Goal: Find specific page/section: Find specific page/section

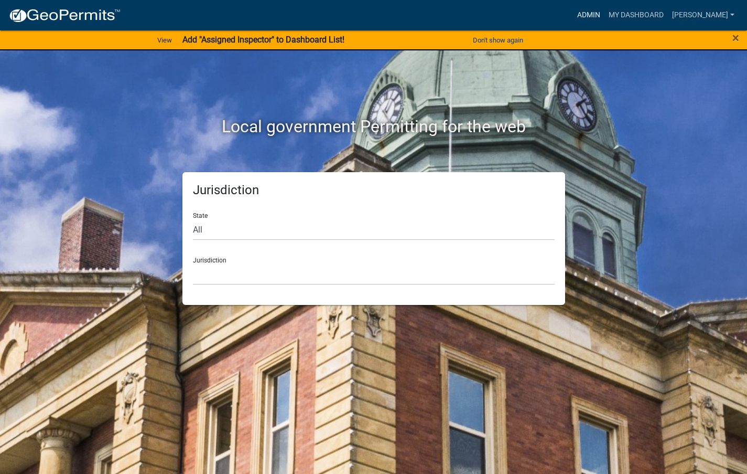
drag, startPoint x: 626, startPoint y: 12, endPoint x: 634, endPoint y: 18, distance: 10.1
click at [605, 12] on link "Admin" at bounding box center [588, 15] width 31 height 20
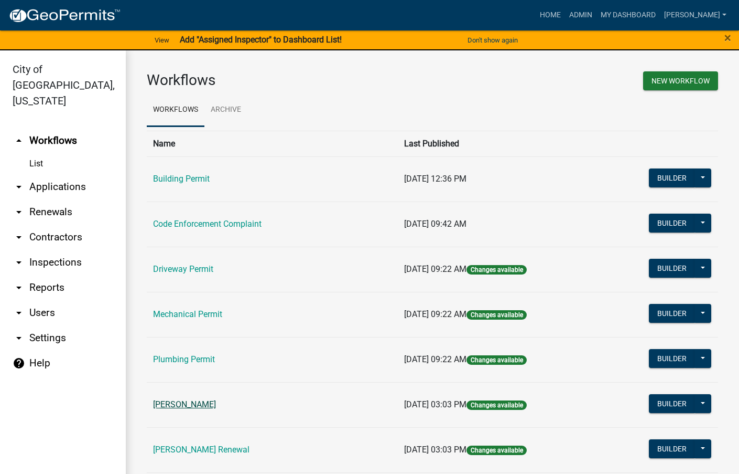
click at [209, 404] on link "[PERSON_NAME]" at bounding box center [184, 404] width 63 height 10
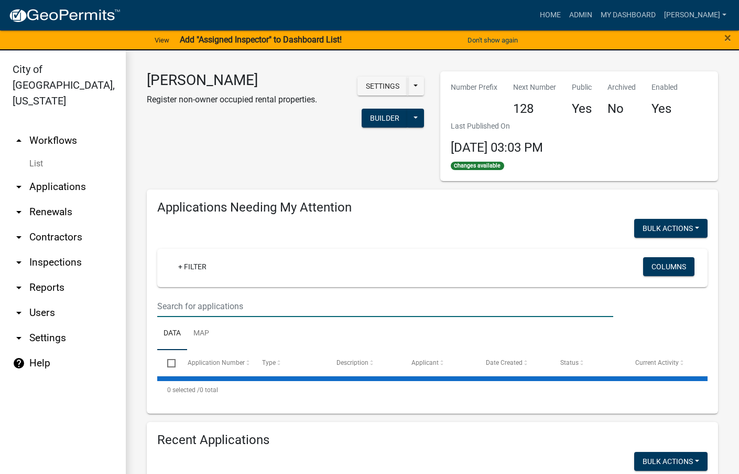
click at [213, 306] on input "text" at bounding box center [385, 306] width 456 height 22
select select "3: 100"
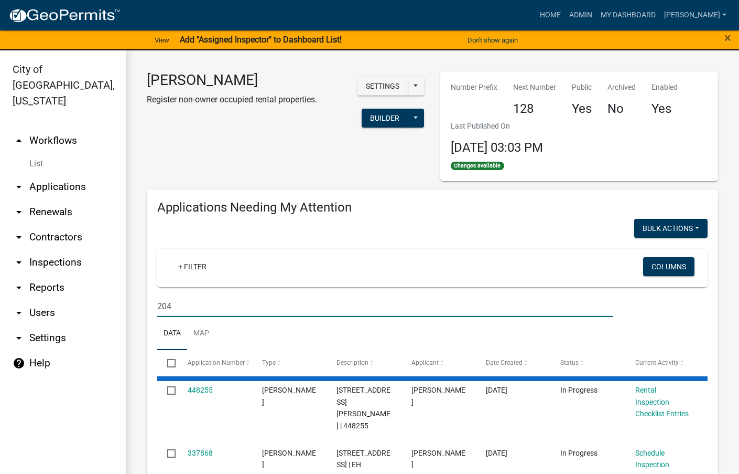
type input "204"
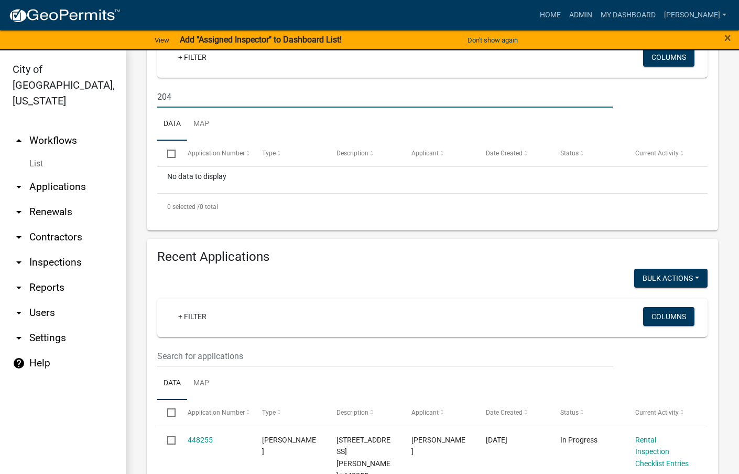
scroll to position [210, 0]
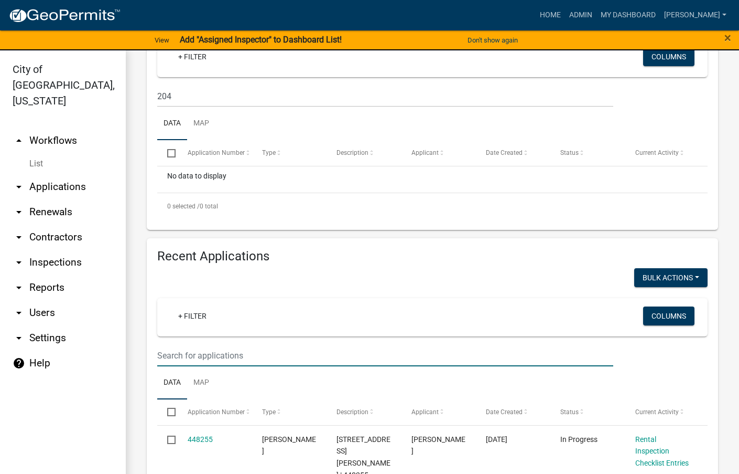
click at [175, 357] on input "text" at bounding box center [385, 356] width 456 height 22
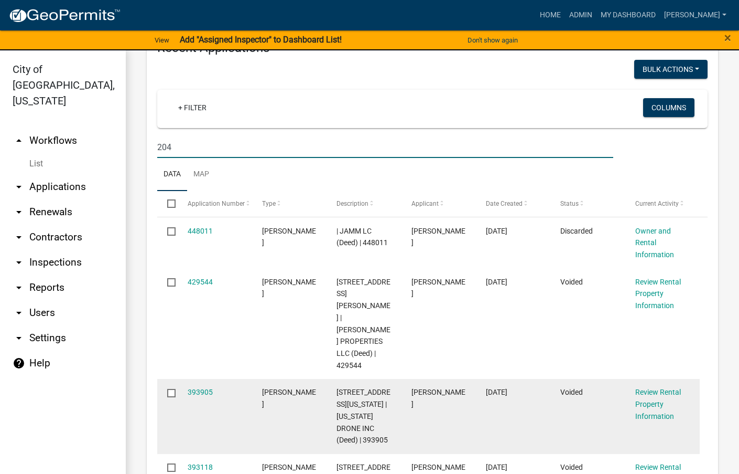
scroll to position [367, 0]
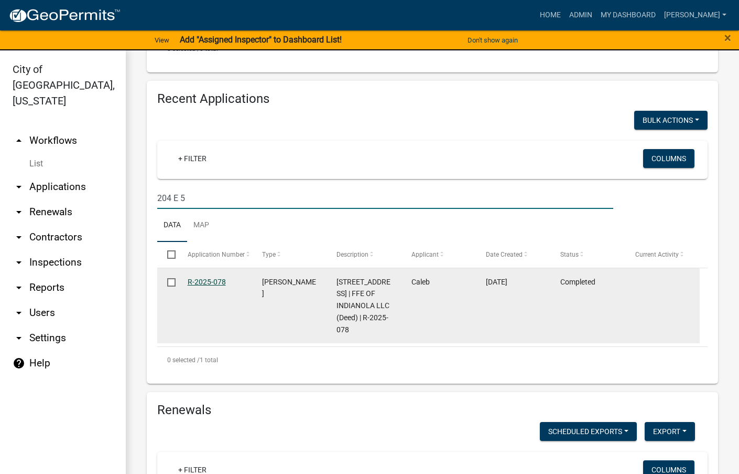
type input "204 E 5"
click at [206, 283] on link "R-2025-078" at bounding box center [207, 281] width 38 height 8
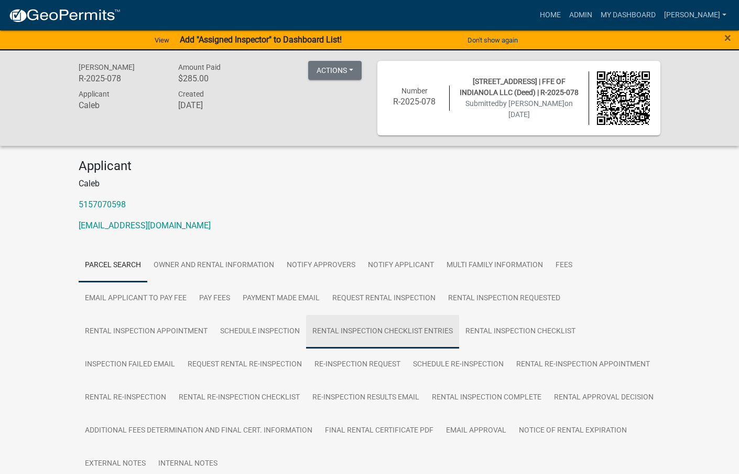
click at [390, 335] on link "Rental Inspection Checklist Entries" at bounding box center [382, 332] width 153 height 34
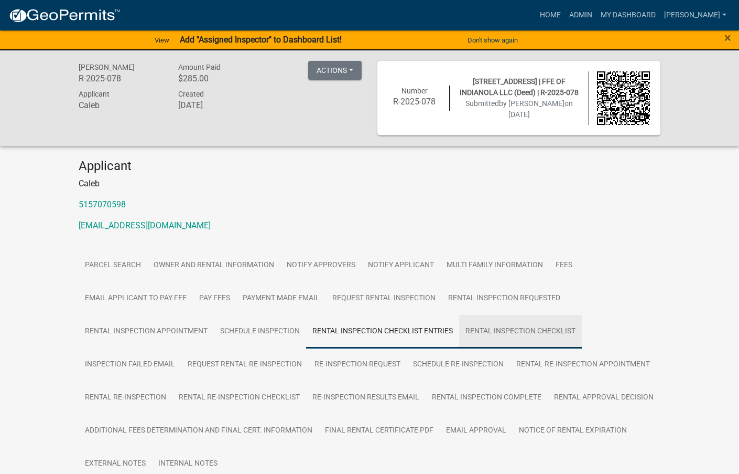
click at [506, 328] on link "Rental Inspection Checklist" at bounding box center [520, 332] width 123 height 34
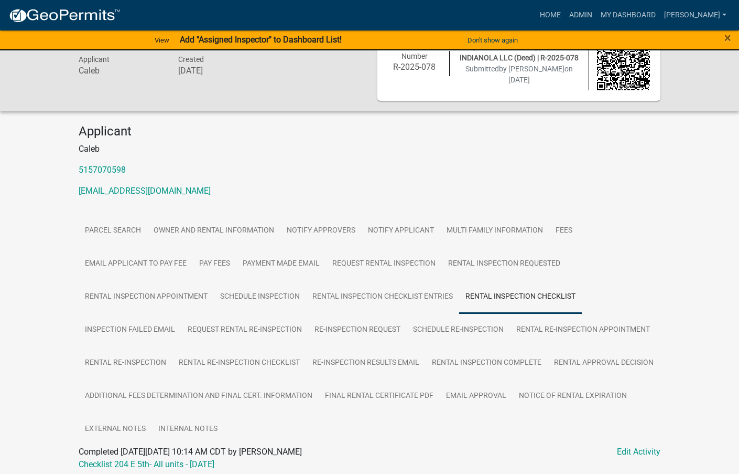
scroll to position [76, 0]
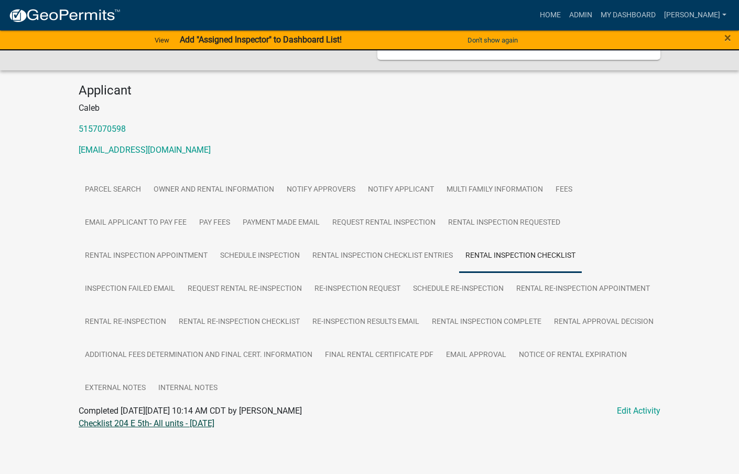
click at [214, 425] on link "Checklist 204 E 5th- All units - [DATE]" at bounding box center [147, 423] width 136 height 10
click at [597, 11] on link "Admin" at bounding box center [580, 15] width 31 height 20
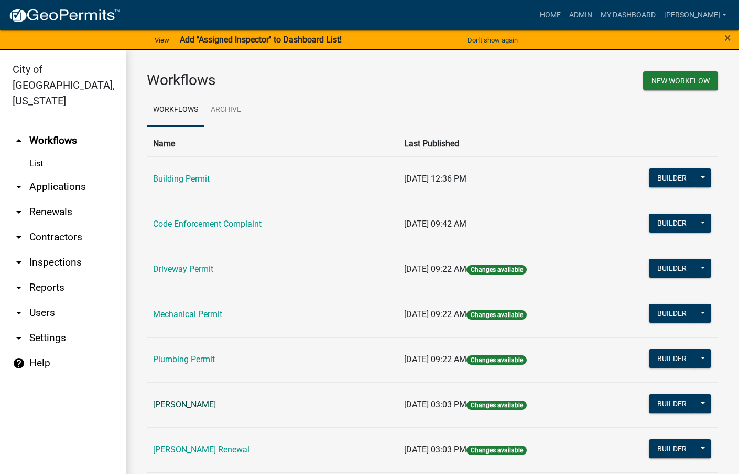
click at [199, 401] on link "[PERSON_NAME]" at bounding box center [184, 404] width 63 height 10
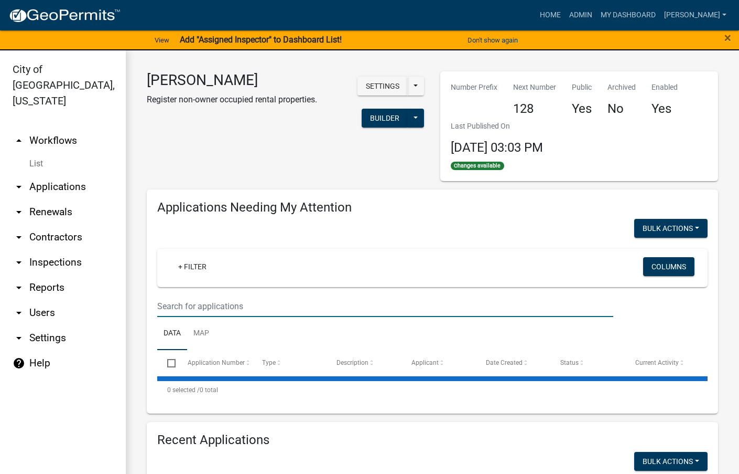
click at [190, 306] on input "text" at bounding box center [385, 306] width 456 height 22
select select "3: 100"
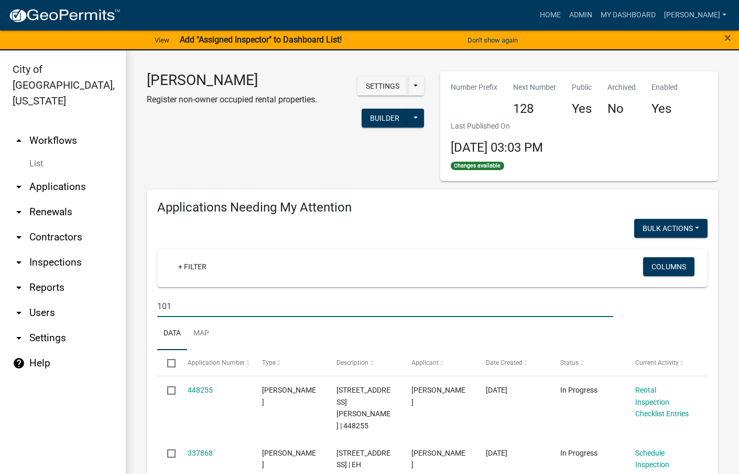
type input "101"
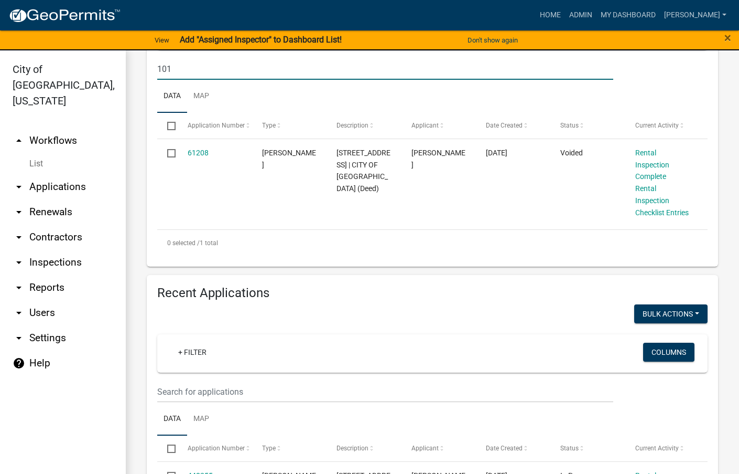
scroll to position [262, 0]
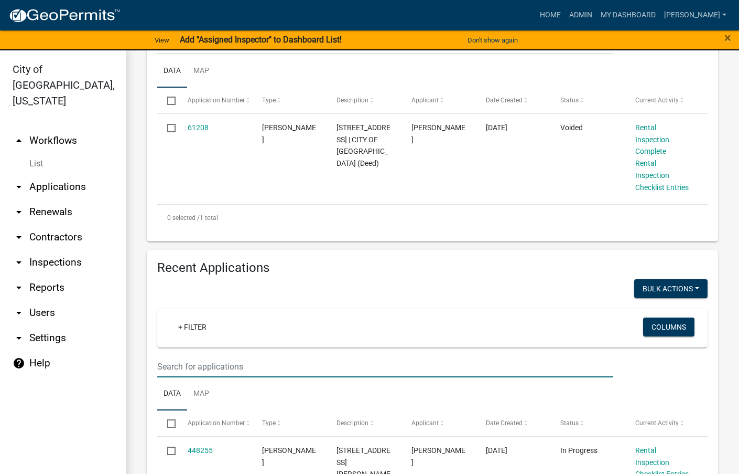
click at [213, 371] on input "text" at bounding box center [385, 367] width 456 height 22
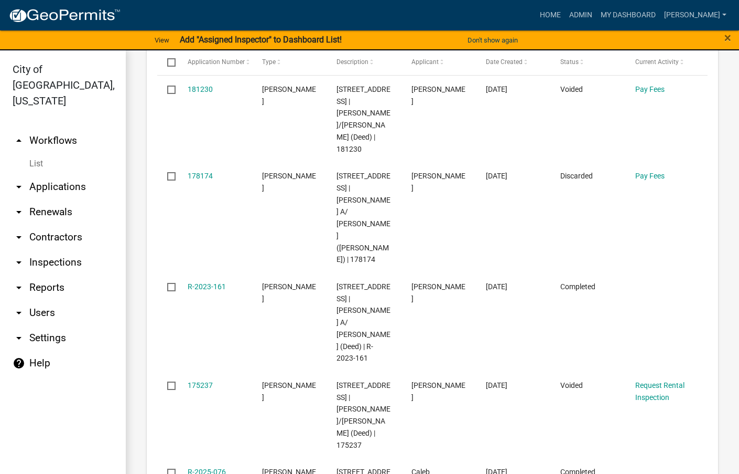
scroll to position [629, 0]
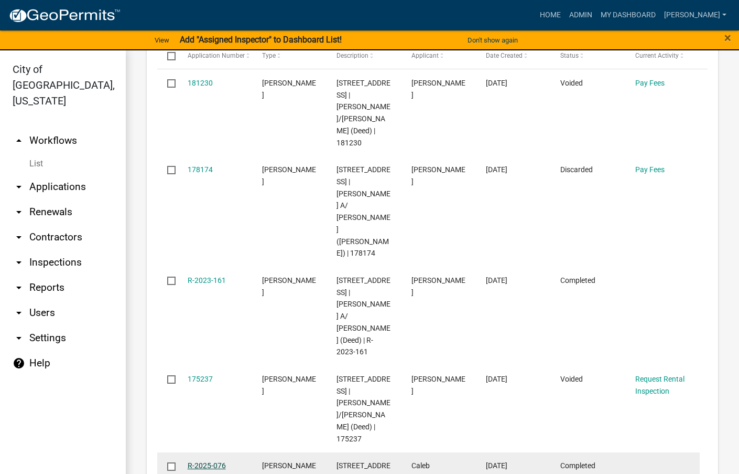
type input "101 w"
click at [199, 461] on link "R-2025-076" at bounding box center [207, 465] width 38 height 8
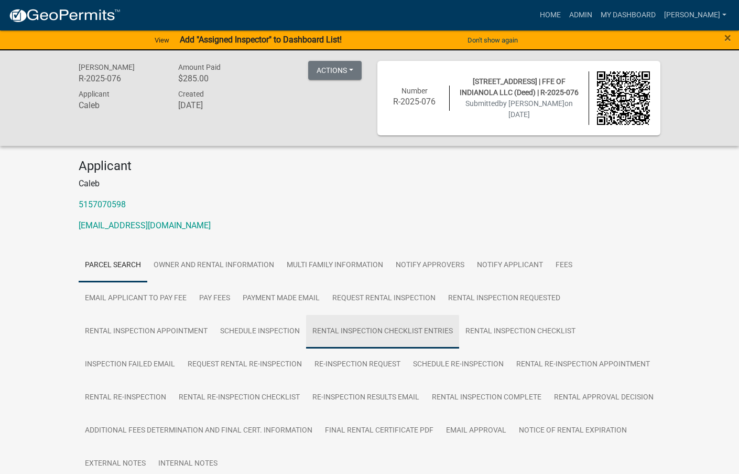
click at [406, 329] on link "Rental Inspection Checklist Entries" at bounding box center [382, 332] width 153 height 34
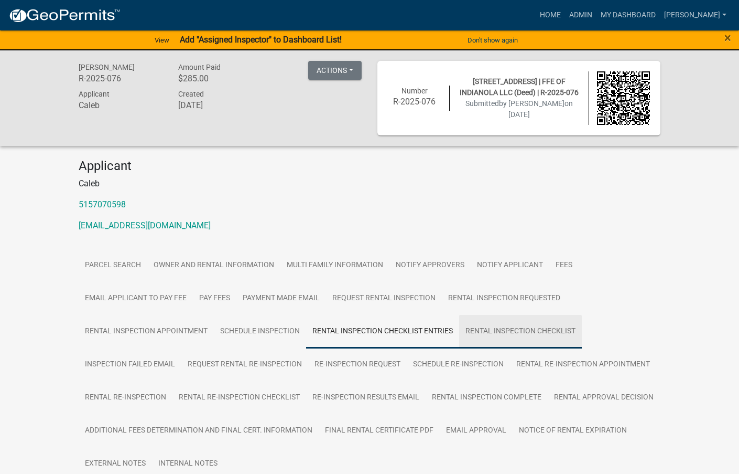
click at [482, 329] on link "Rental Inspection Checklist" at bounding box center [520, 332] width 123 height 34
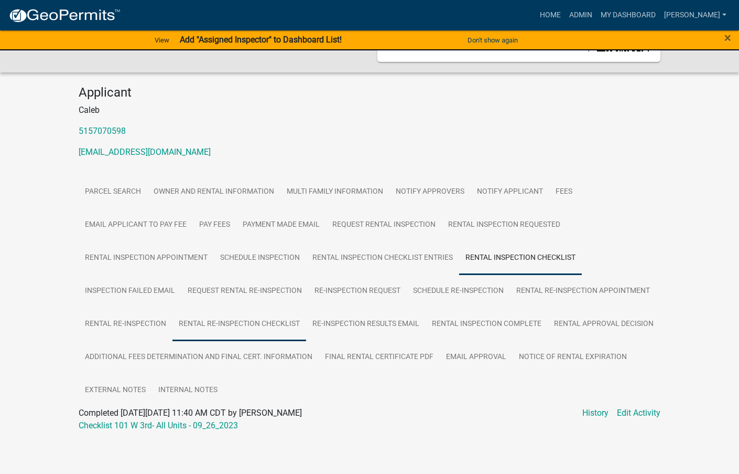
scroll to position [76, 0]
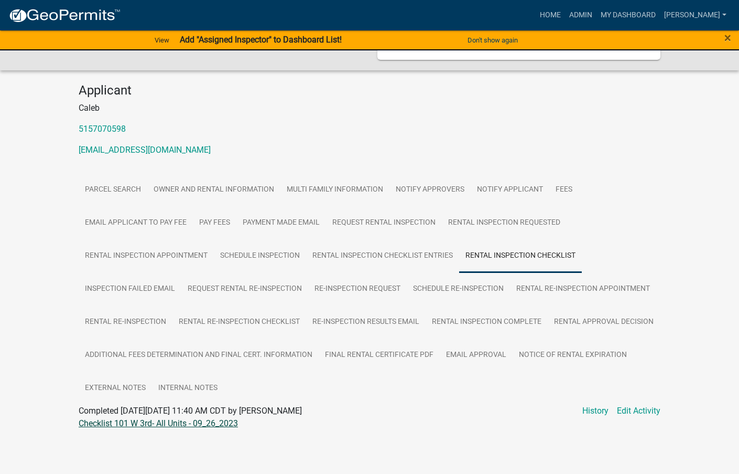
click at [204, 422] on link "Checklist 101 W 3rd- All Units - 09_26_2023" at bounding box center [158, 423] width 159 height 10
